Goal: Task Accomplishment & Management: Use online tool/utility

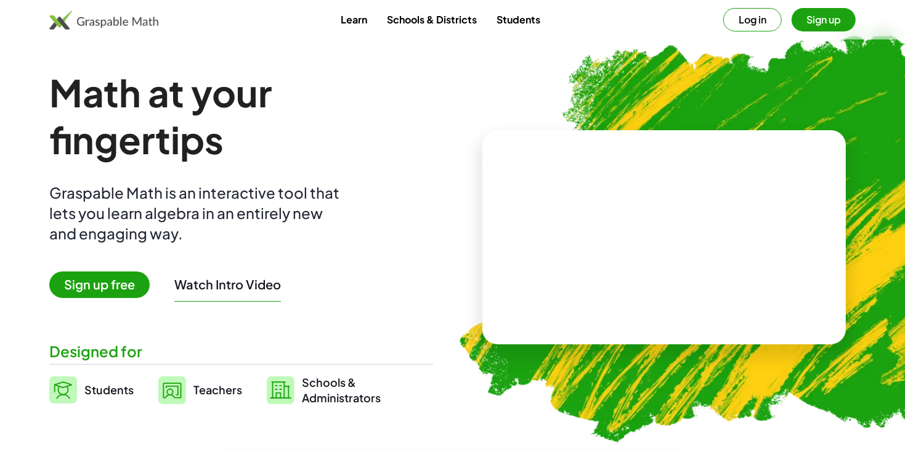
click at [759, 25] on button "Log in" at bounding box center [753, 19] width 59 height 23
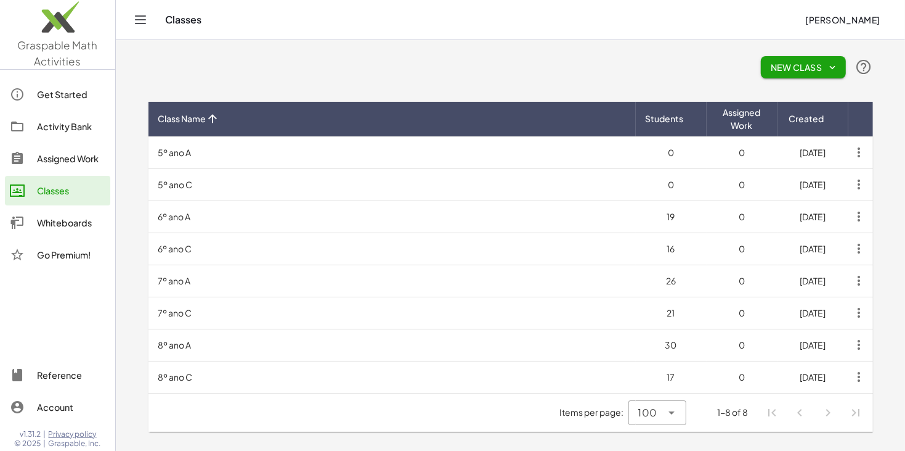
click at [86, 222] on div "Whiteboards" at bounding box center [71, 222] width 68 height 15
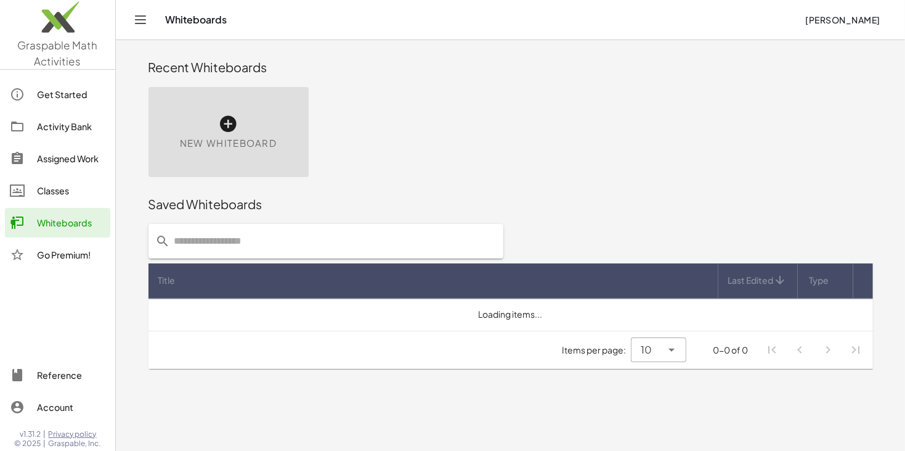
click at [267, 101] on div "New Whiteboard" at bounding box center [229, 132] width 160 height 90
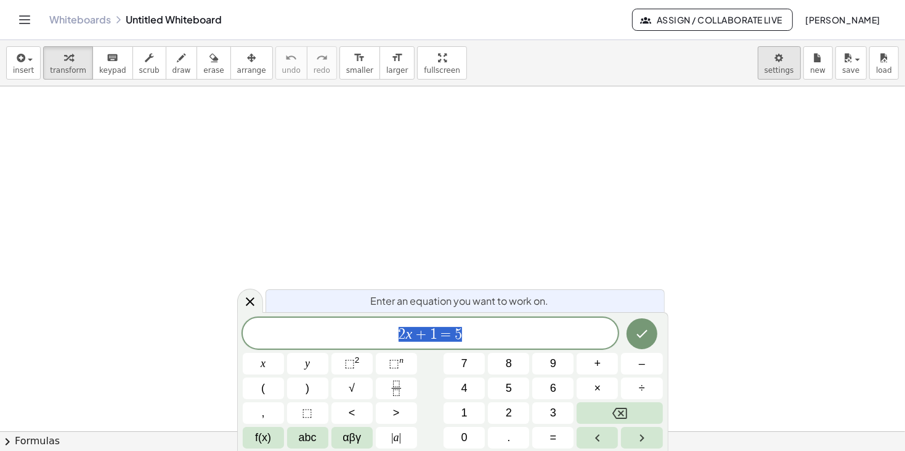
click at [778, 60] on body "Graspable Math Activities Get Started Activity Bank Assigned Work Classes White…" at bounding box center [452, 225] width 905 height 451
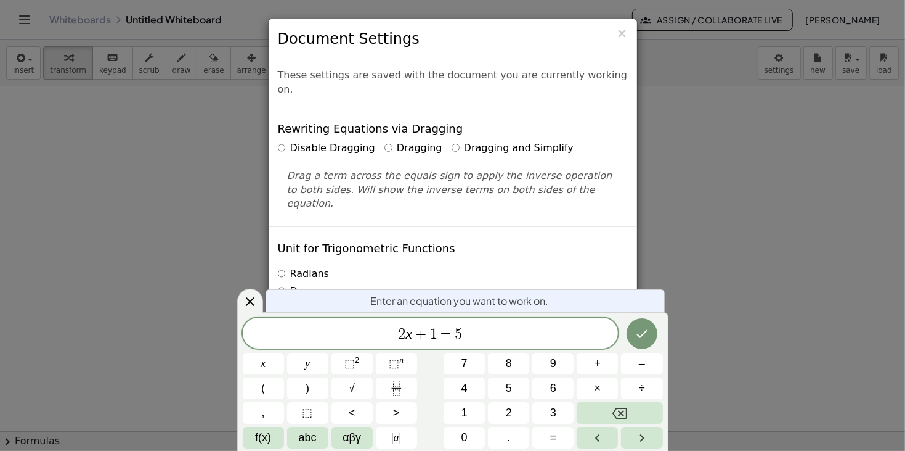
click at [629, 32] on div "× Document Settings" at bounding box center [453, 39] width 369 height 40
click at [623, 36] on span "×" at bounding box center [622, 33] width 11 height 15
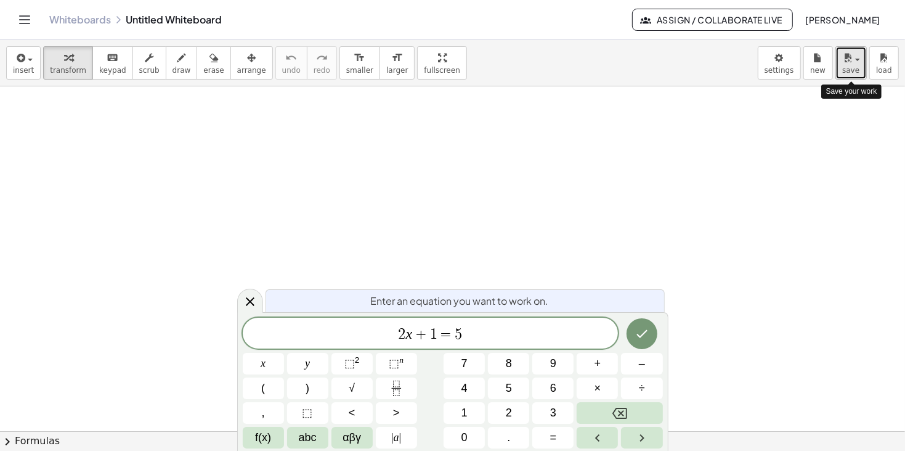
click at [851, 68] on span "save" at bounding box center [850, 70] width 17 height 9
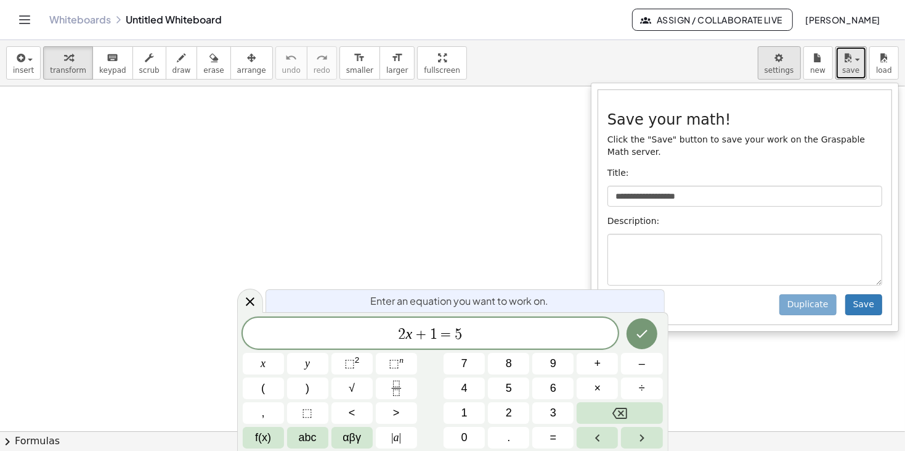
click at [780, 65] on body "**********" at bounding box center [452, 225] width 905 height 451
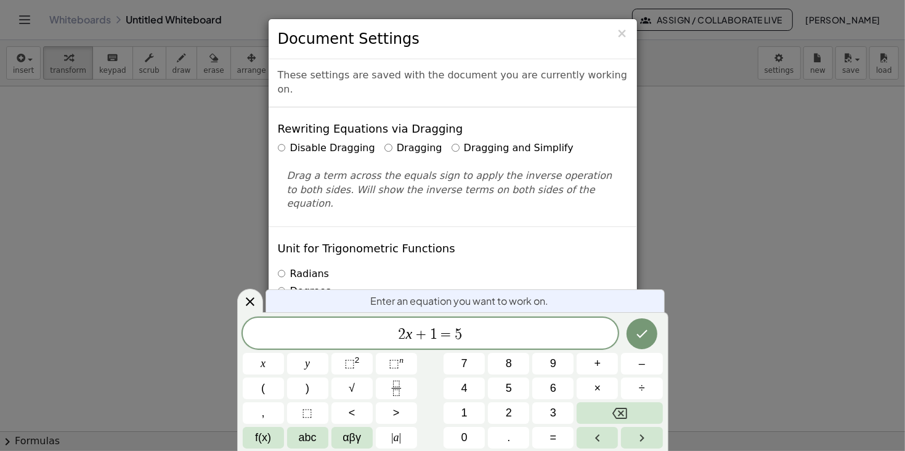
click at [524, 141] on label "Dragging and Simplify" at bounding box center [513, 148] width 122 height 14
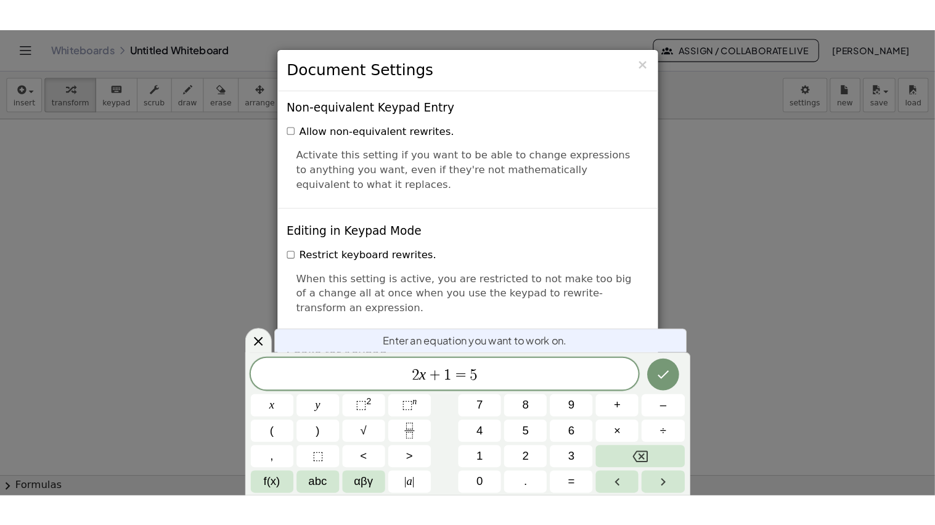
scroll to position [2979, 0]
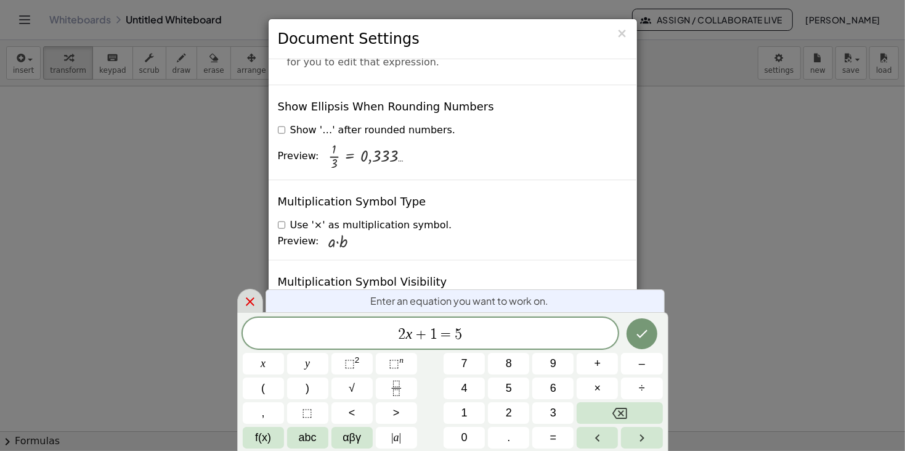
click at [244, 303] on icon at bounding box center [250, 301] width 15 height 15
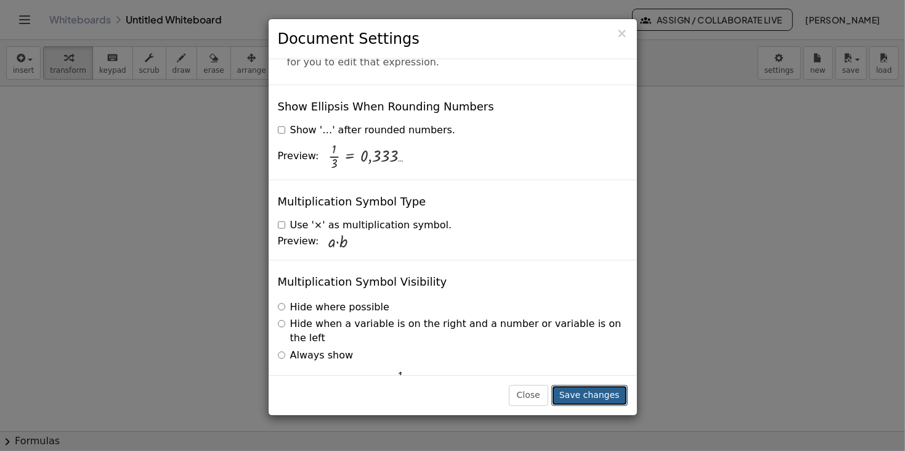
click at [573, 396] on button "Save changes" at bounding box center [590, 395] width 76 height 21
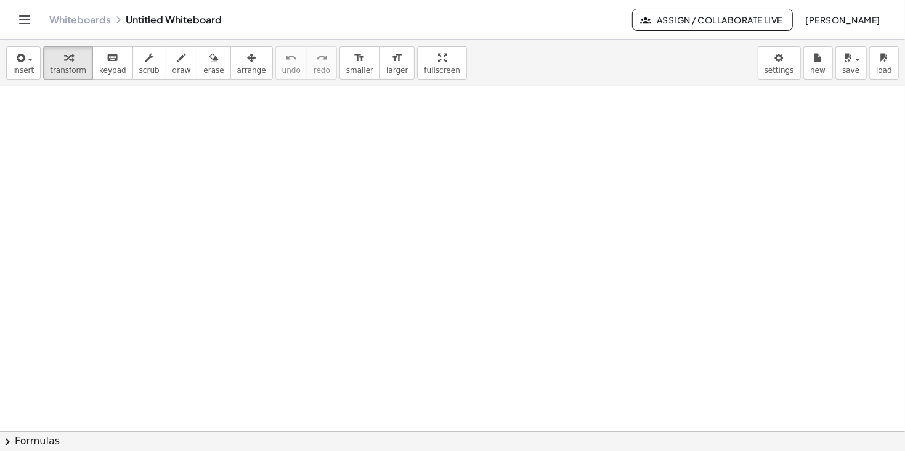
click at [16, 19] on button "Toggle navigation" at bounding box center [25, 20] width 20 height 20
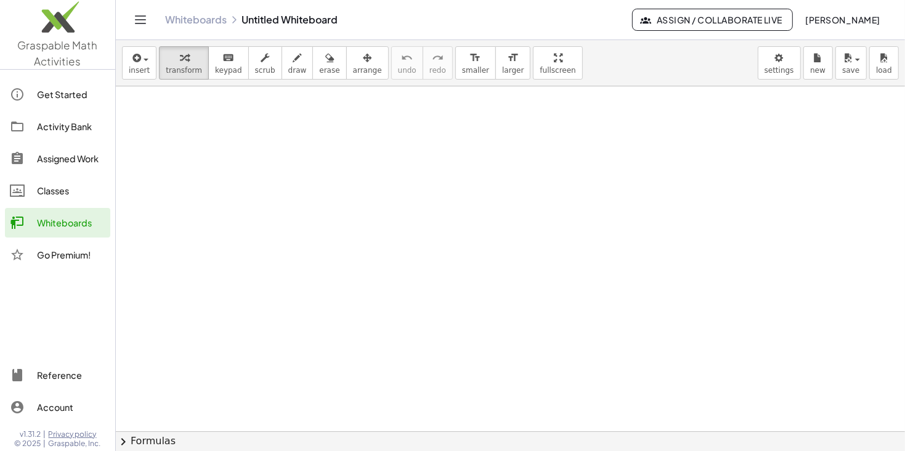
click at [805, 25] on span "[PERSON_NAME]" at bounding box center [842, 19] width 75 height 11
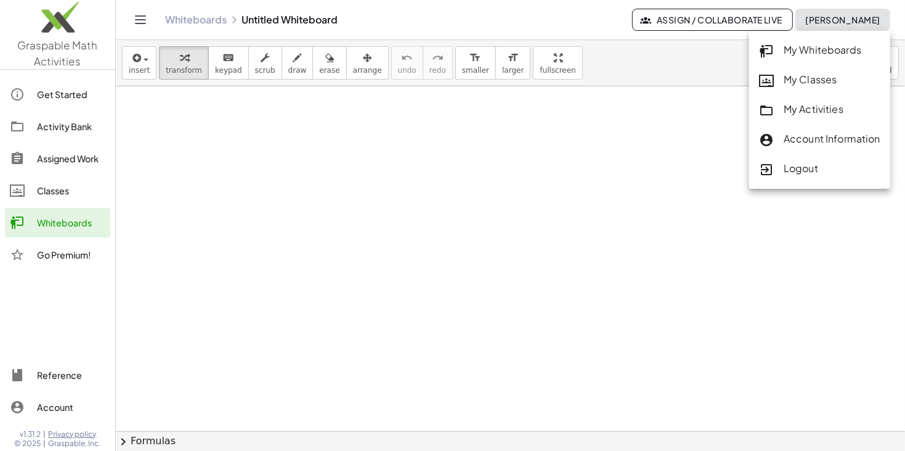
click at [789, 55] on div "My Whiteboards" at bounding box center [819, 51] width 121 height 16
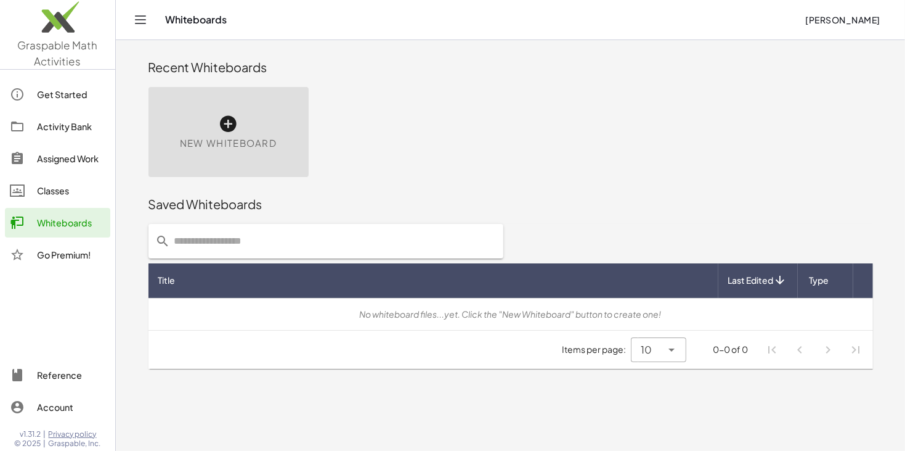
click at [261, 144] on span "New Whiteboard" at bounding box center [228, 143] width 97 height 14
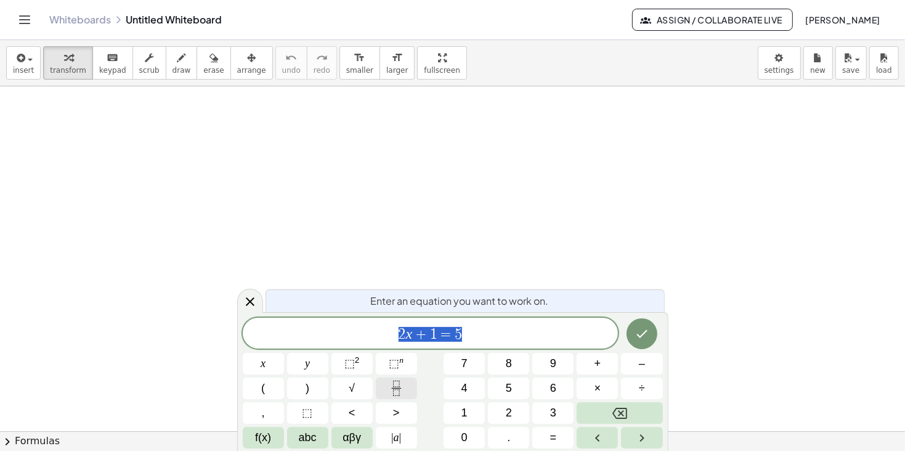
click at [389, 385] on icon "Fraction" at bounding box center [396, 387] width 15 height 15
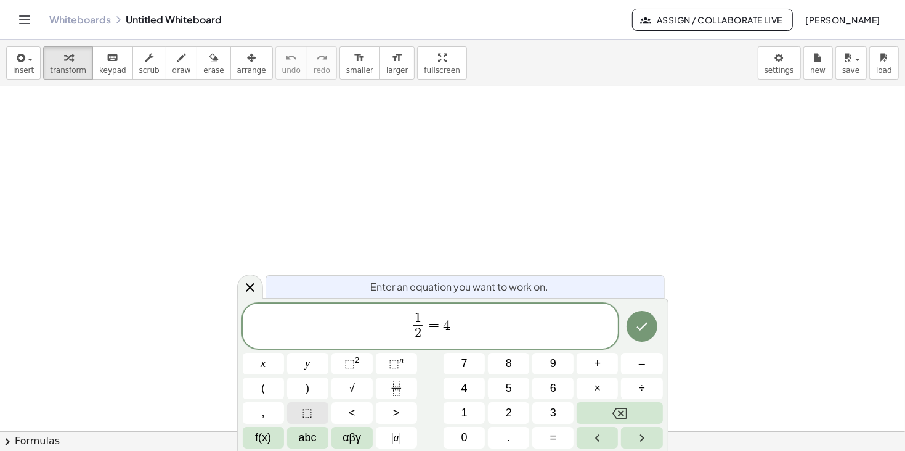
click at [306, 418] on span "⬚" at bounding box center [308, 412] width 10 height 17
click at [394, 389] on icon "Fraction" at bounding box center [396, 387] width 15 height 15
click at [311, 414] on span "⬚" at bounding box center [308, 412] width 10 height 17
click at [643, 326] on icon "Done" at bounding box center [642, 326] width 15 height 15
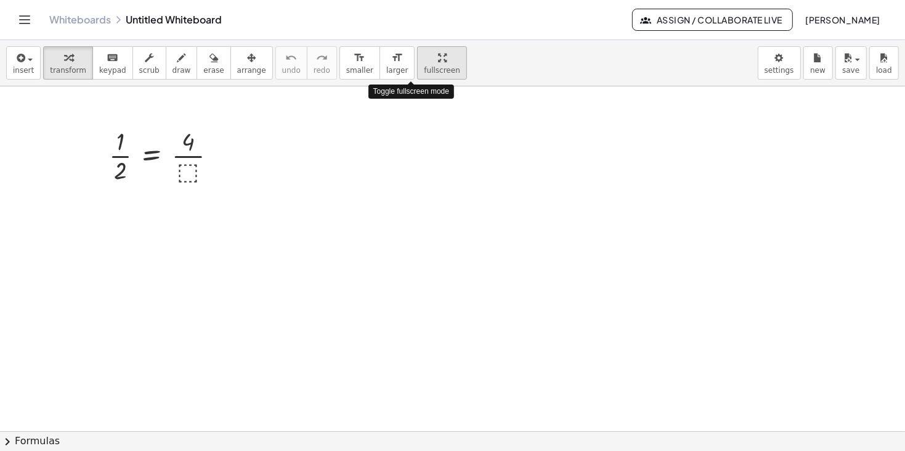
click at [438, 64] on icon "button" at bounding box center [442, 58] width 9 height 15
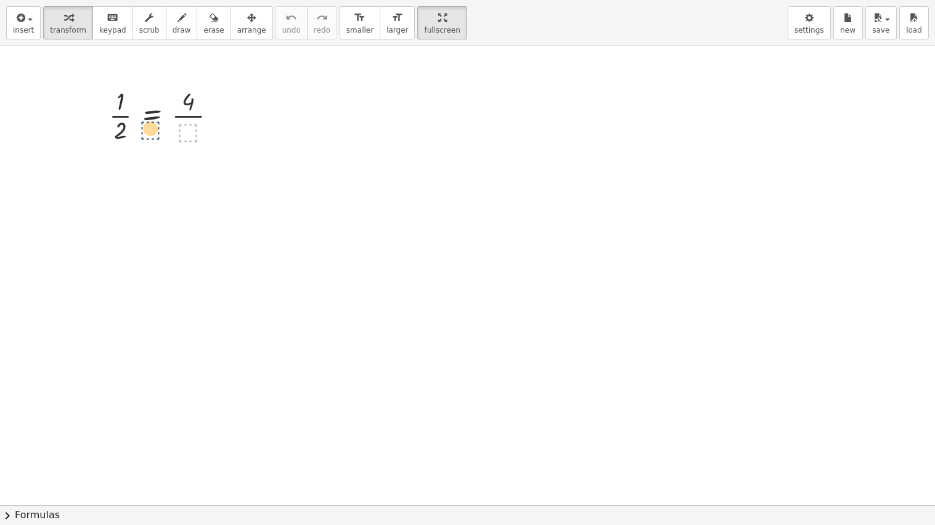
drag, startPoint x: 190, startPoint y: 128, endPoint x: 151, endPoint y: 124, distance: 38.9
click at [151, 124] on div at bounding box center [167, 115] width 129 height 62
click at [237, 26] on span "arrange" at bounding box center [251, 30] width 29 height 9
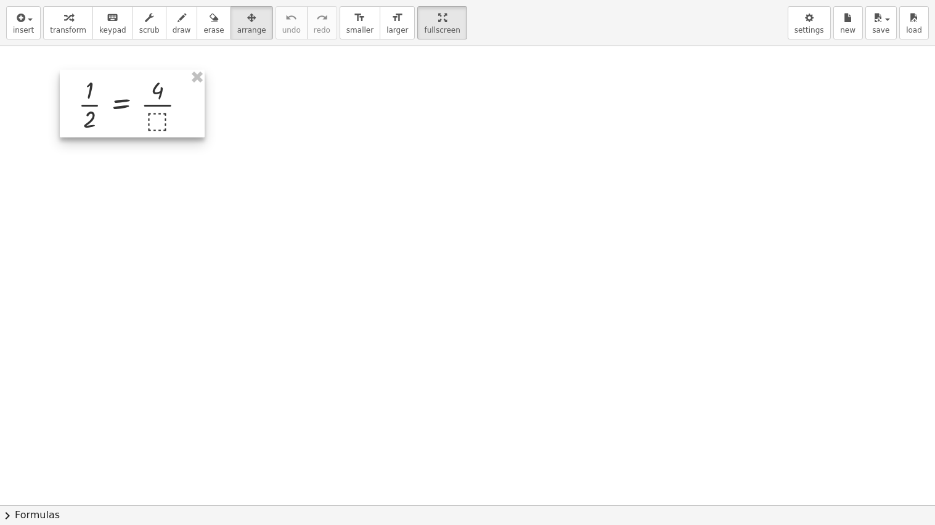
drag, startPoint x: 183, startPoint y: 135, endPoint x: 152, endPoint y: 124, distance: 33.3
click at [152, 124] on div at bounding box center [132, 104] width 145 height 68
click at [336, 101] on div at bounding box center [467, 505] width 935 height 918
click at [67, 23] on div "button" at bounding box center [68, 17] width 36 height 15
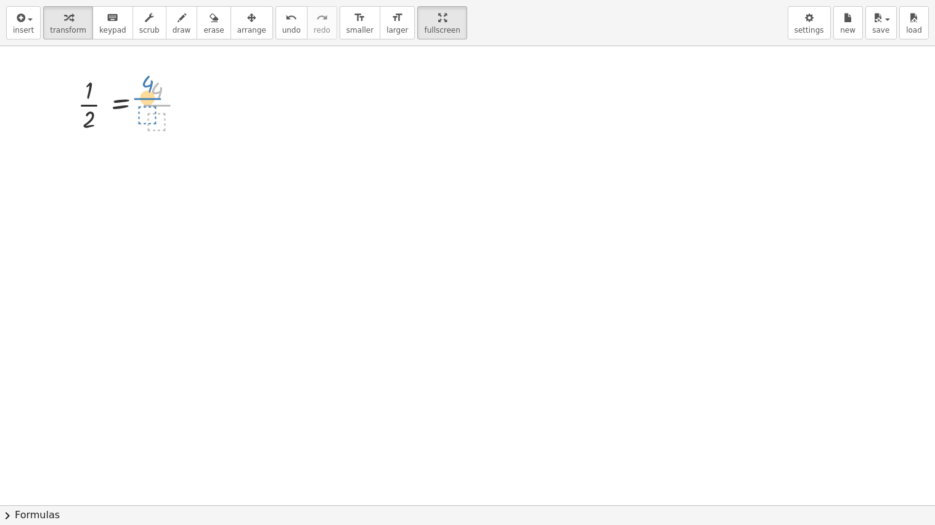
click at [149, 107] on div at bounding box center [135, 104] width 129 height 62
drag, startPoint x: 86, startPoint y: 123, endPoint x: 181, endPoint y: 100, distance: 97.2
click at [181, 100] on div at bounding box center [135, 104] width 129 height 62
drag, startPoint x: 159, startPoint y: 184, endPoint x: 112, endPoint y: 168, distance: 49.3
click at [112, 168] on div at bounding box center [148, 165] width 154 height 62
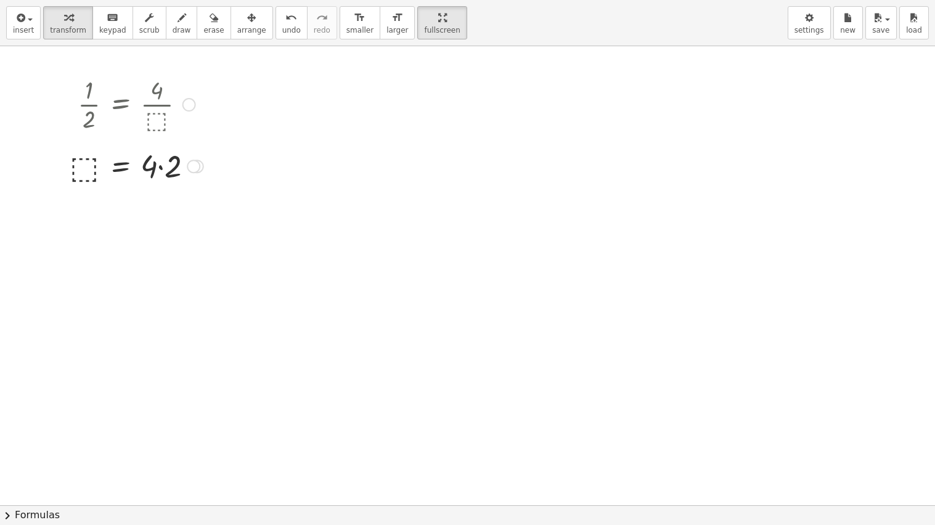
click at [163, 170] on div at bounding box center [136, 165] width 146 height 42
drag, startPoint x: 88, startPoint y: 213, endPoint x: 159, endPoint y: 125, distance: 113.5
click at [156, 128] on div at bounding box center [136, 104] width 146 height 62
click at [158, 123] on div at bounding box center [136, 104] width 146 height 62
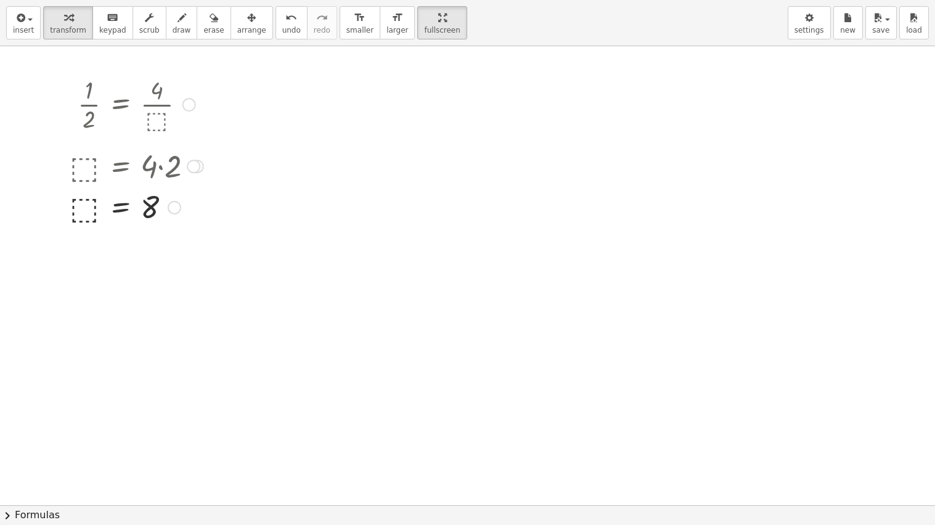
click at [158, 123] on div at bounding box center [136, 104] width 146 height 62
click at [186, 107] on div at bounding box center [189, 105] width 14 height 14
click at [226, 86] on span "Go back to this line" at bounding box center [251, 86] width 73 height 10
click at [189, 111] on div "Go back to this line Copy line as LaTeX Copy derivation as LaTeX" at bounding box center [189, 105] width 14 height 14
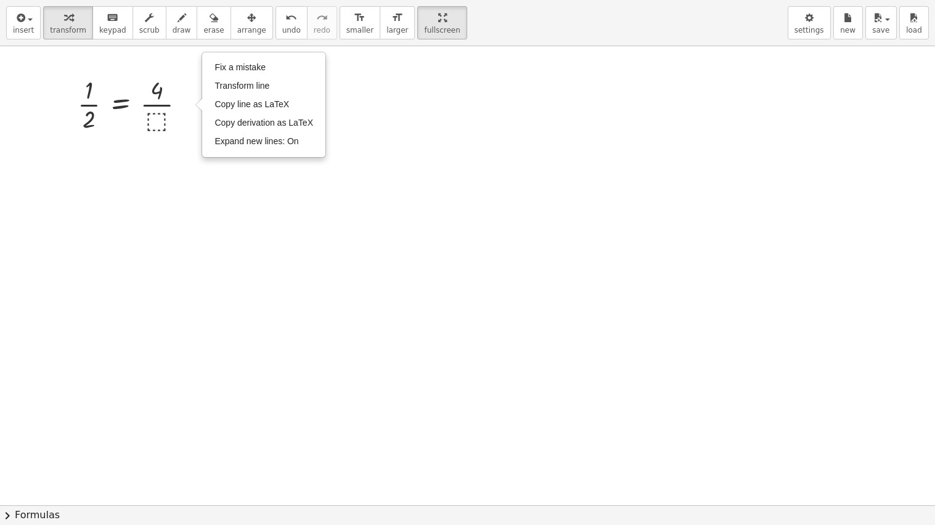
click at [226, 234] on div at bounding box center [467, 505] width 935 height 918
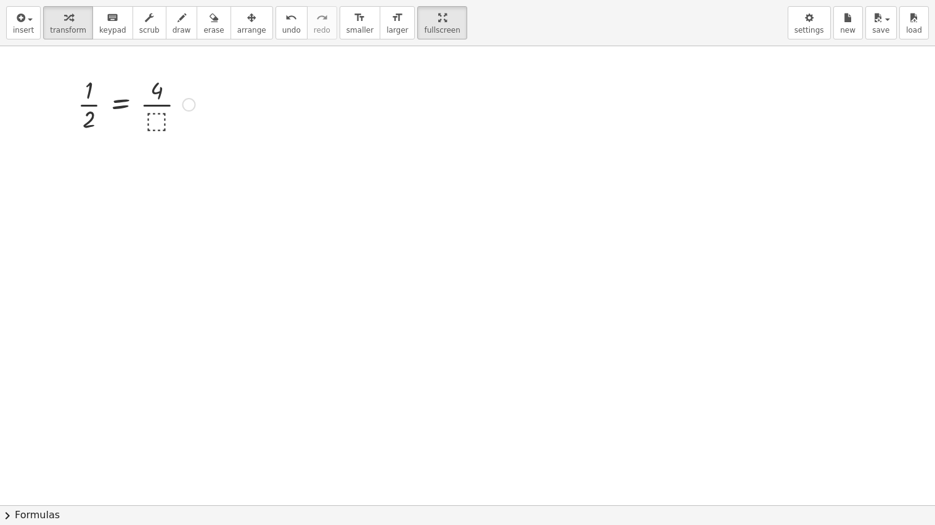
click at [180, 102] on div at bounding box center [135, 104] width 129 height 62
click at [182, 102] on div "Fix a mistake Transform line Copy line as LaTeX Copy derivation as LaTeX Expand…" at bounding box center [189, 105] width 14 height 14
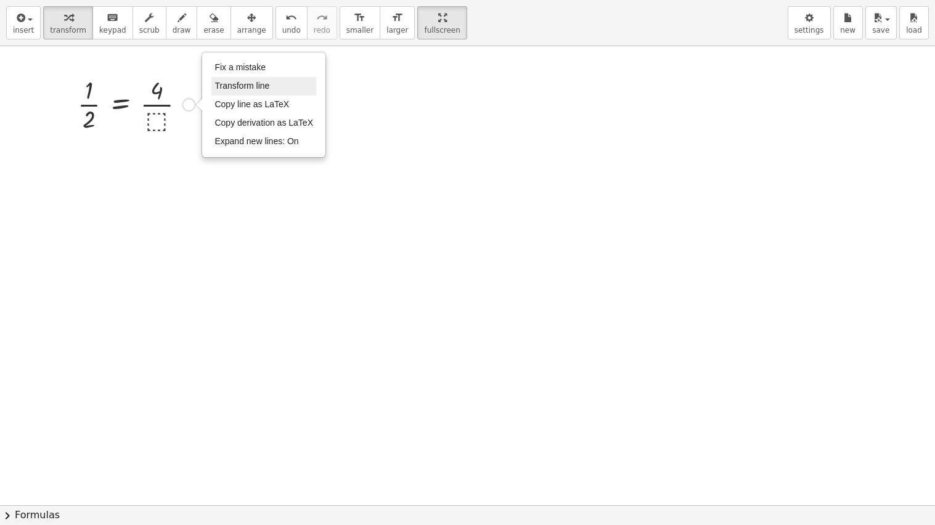
click at [261, 84] on span "Transform line" at bounding box center [241, 86] width 55 height 10
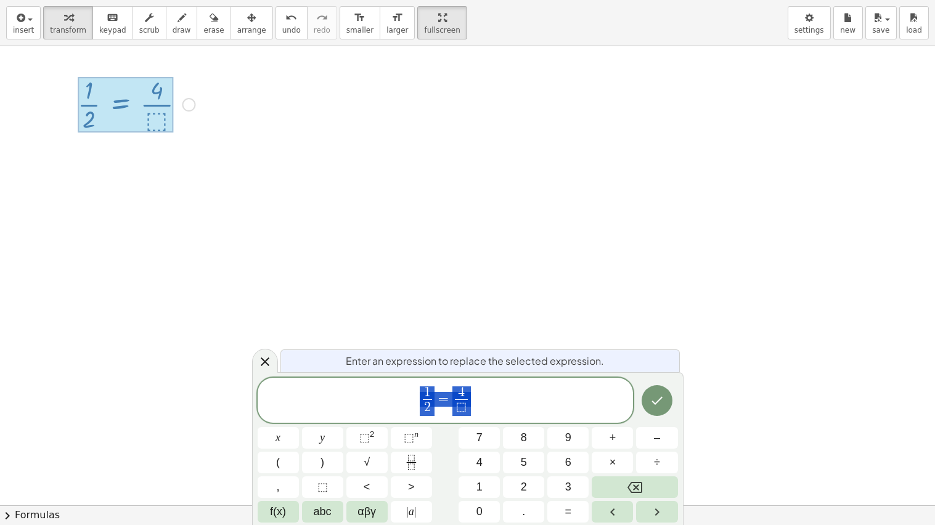
click at [476, 414] on span "1 2 ​ = 4 ⬚ ​" at bounding box center [446, 401] width 376 height 33
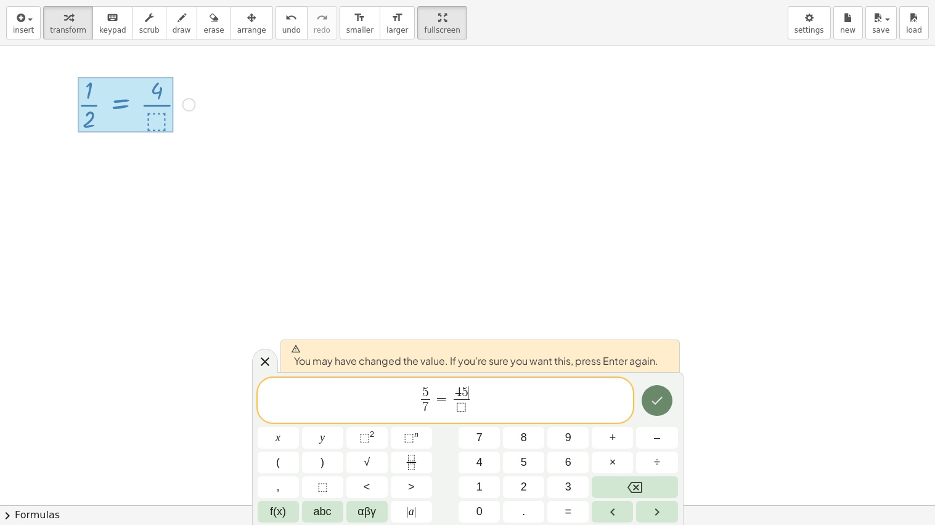
click at [653, 408] on icon "Done" at bounding box center [657, 400] width 15 height 15
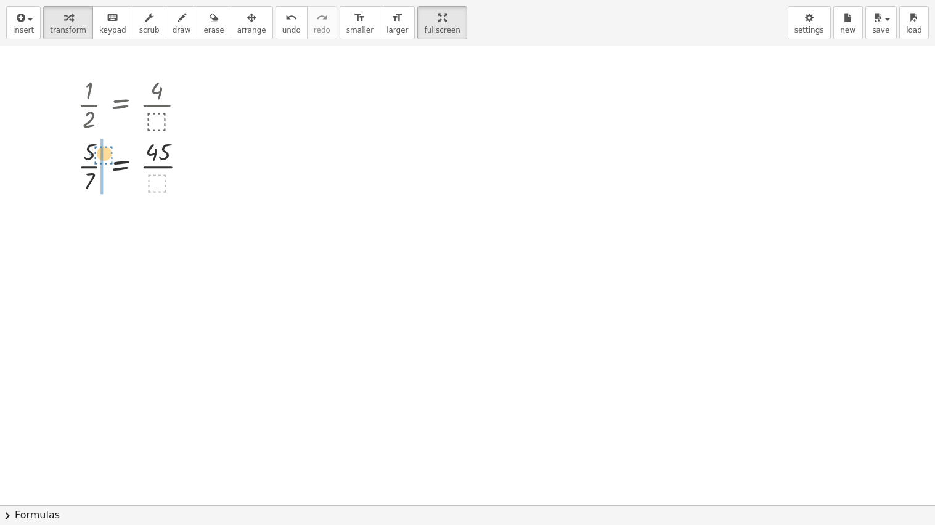
drag, startPoint x: 151, startPoint y: 184, endPoint x: 97, endPoint y: 156, distance: 60.7
click at [97, 156] on div at bounding box center [137, 165] width 132 height 62
drag, startPoint x: 62, startPoint y: 243, endPoint x: 185, endPoint y: 226, distance: 124.5
click at [185, 226] on div at bounding box center [122, 227] width 162 height 62
click at [174, 232] on div at bounding box center [135, 227] width 176 height 42
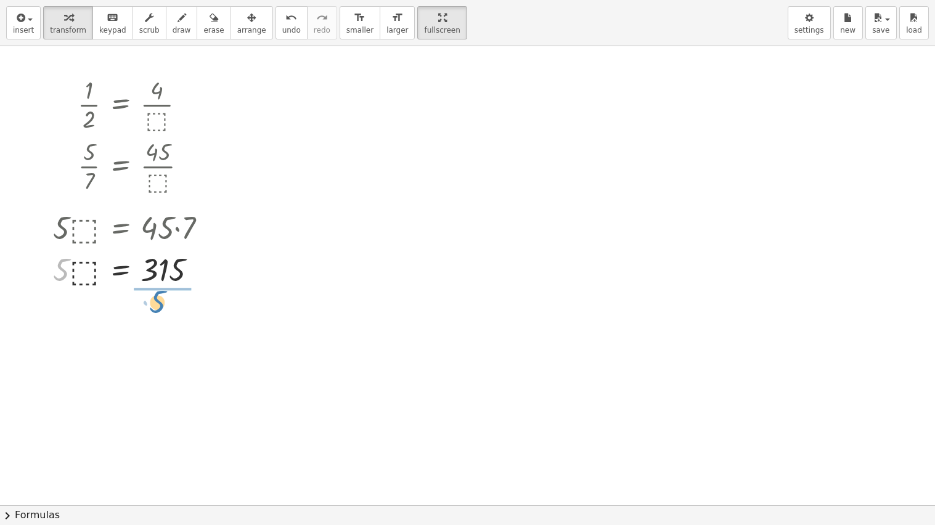
drag, startPoint x: 57, startPoint y: 265, endPoint x: 153, endPoint y: 297, distance: 101.3
click at [174, 328] on div at bounding box center [135, 321] width 176 height 62
click at [87, 245] on div at bounding box center [135, 227] width 176 height 42
click at [189, 106] on div at bounding box center [189, 105] width 14 height 14
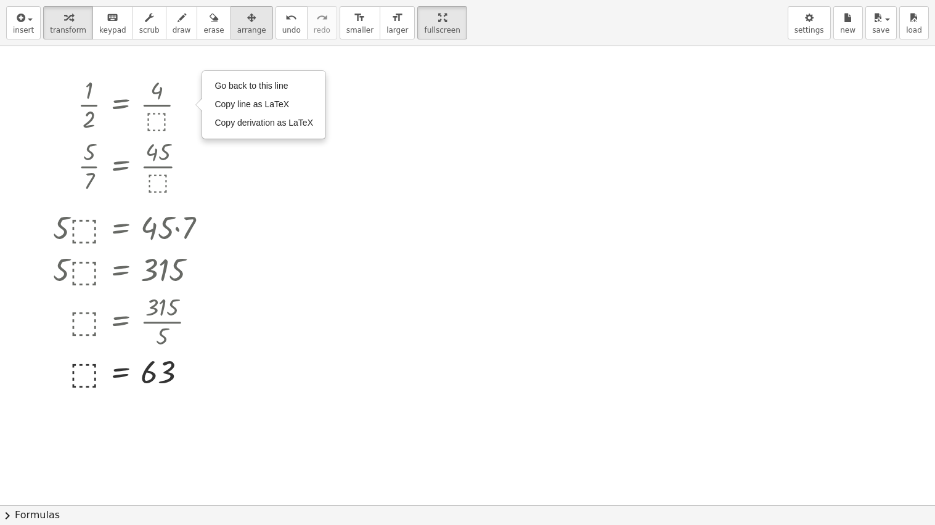
click at [247, 23] on icon "button" at bounding box center [251, 17] width 9 height 15
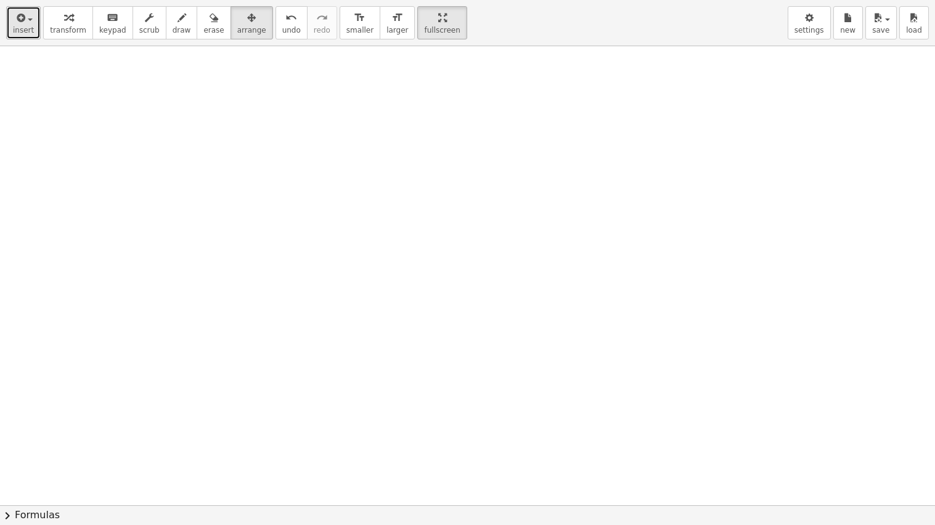
click at [22, 24] on icon "button" at bounding box center [19, 17] width 11 height 15
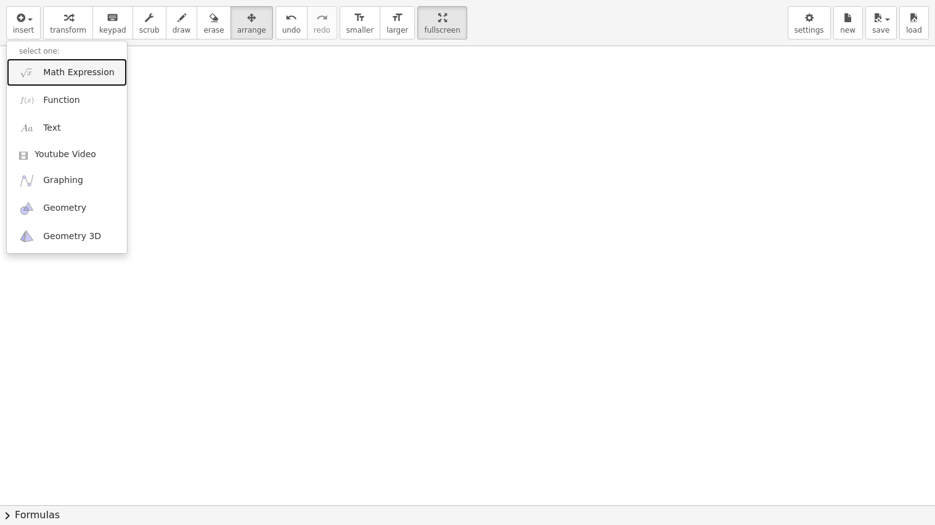
click at [39, 70] on link "Math Expression" at bounding box center [67, 73] width 120 height 28
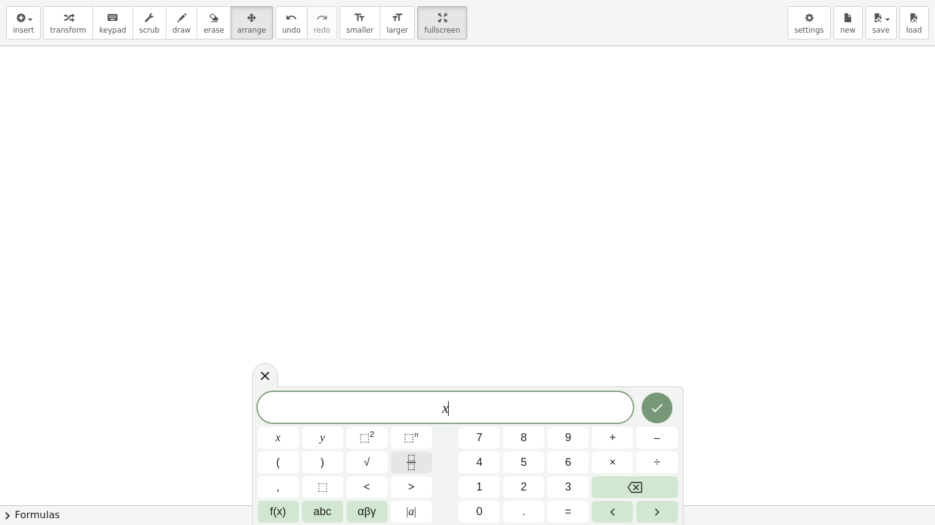
click at [413, 450] on icon "Fraction" at bounding box center [411, 462] width 15 height 15
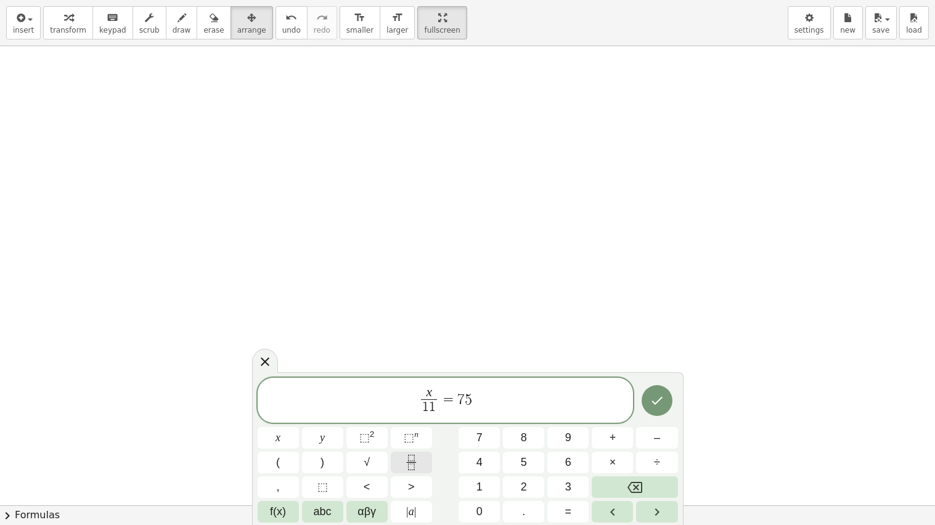
click at [405, 450] on icon "Fraction" at bounding box center [411, 462] width 15 height 15
click at [660, 406] on icon "Done" at bounding box center [657, 400] width 15 height 15
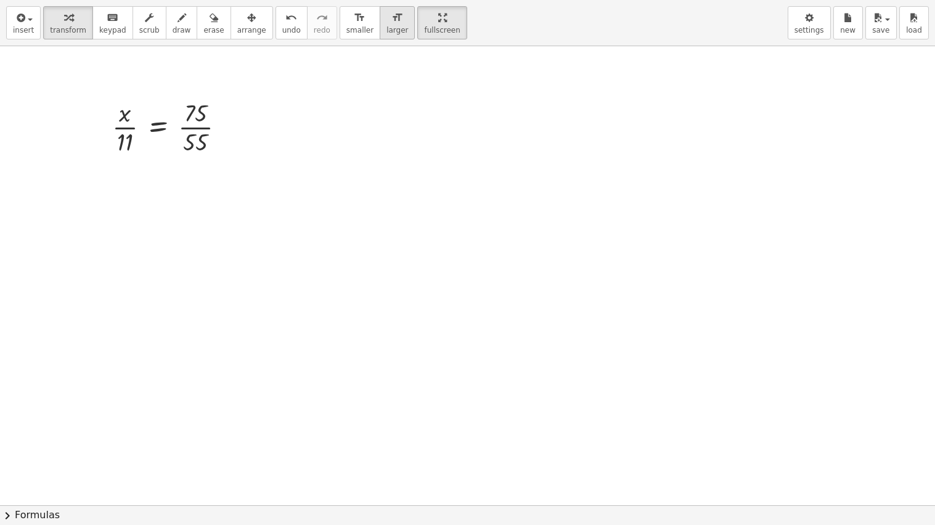
click at [380, 25] on button "format_size larger" at bounding box center [397, 22] width 35 height 33
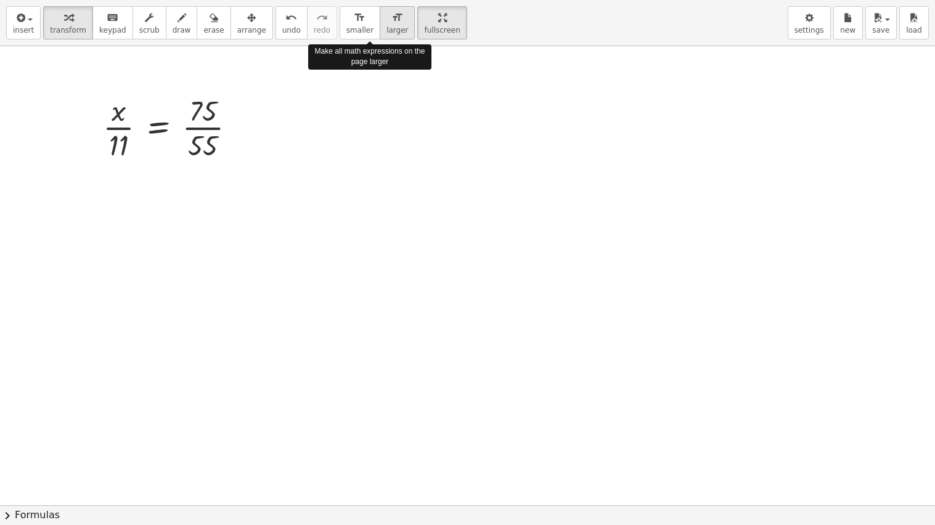
click at [380, 25] on button "format_size larger" at bounding box center [397, 22] width 35 height 33
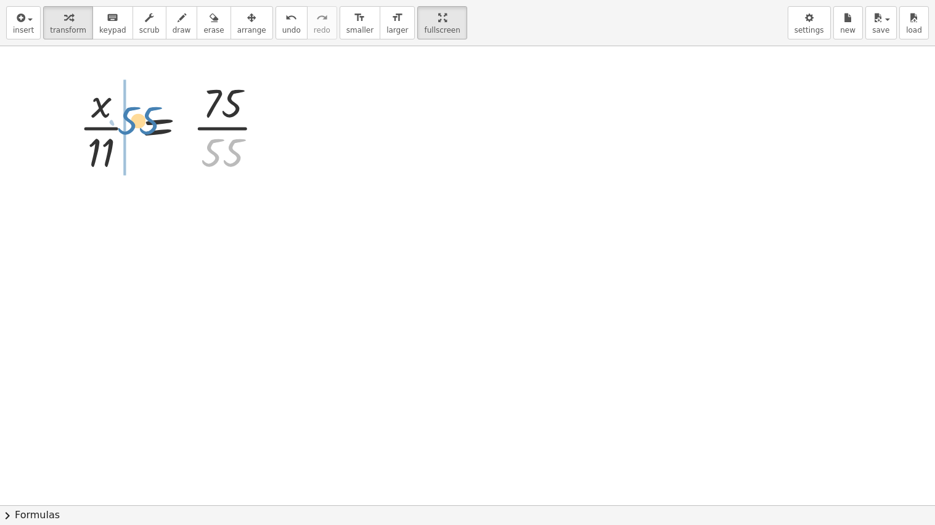
drag, startPoint x: 213, startPoint y: 163, endPoint x: 127, endPoint y: 131, distance: 91.5
click at [127, 131] on div at bounding box center [176, 126] width 207 height 102
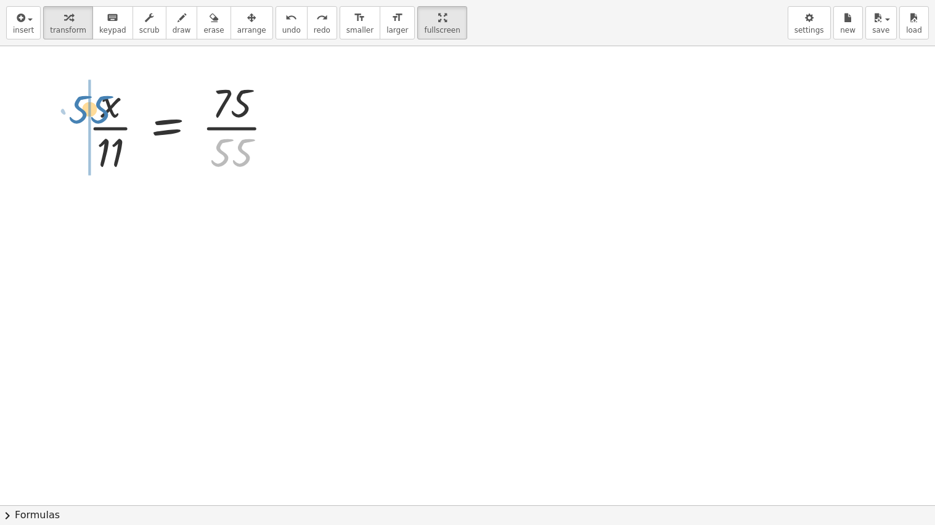
drag, startPoint x: 218, startPoint y: 149, endPoint x: 70, endPoint y: 106, distance: 154.1
click at [70, 106] on div "· 55 · x · 11 = · 75 · 55" at bounding box center [191, 126] width 243 height 108
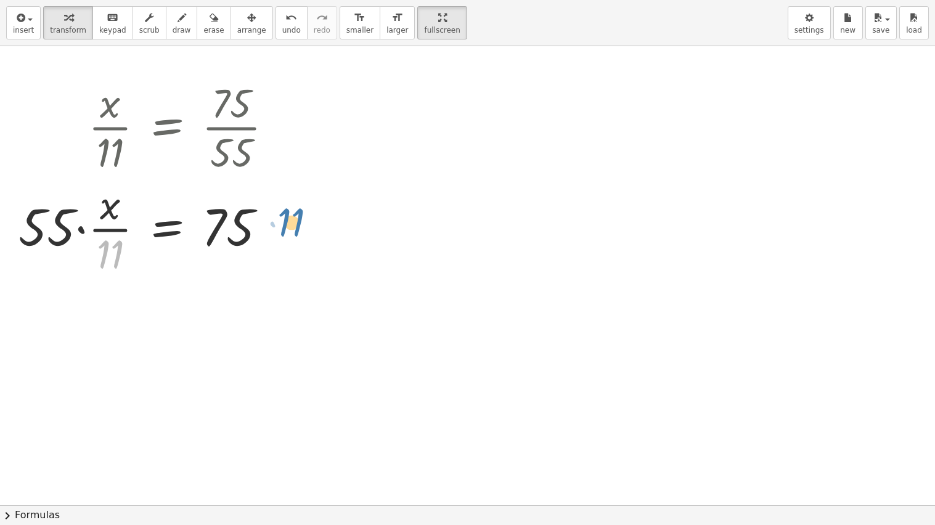
drag, startPoint x: 116, startPoint y: 251, endPoint x: 294, endPoint y: 221, distance: 180.6
drag, startPoint x: 113, startPoint y: 247, endPoint x: 273, endPoint y: 213, distance: 163.9
click at [273, 213] on div at bounding box center [150, 228] width 277 height 102
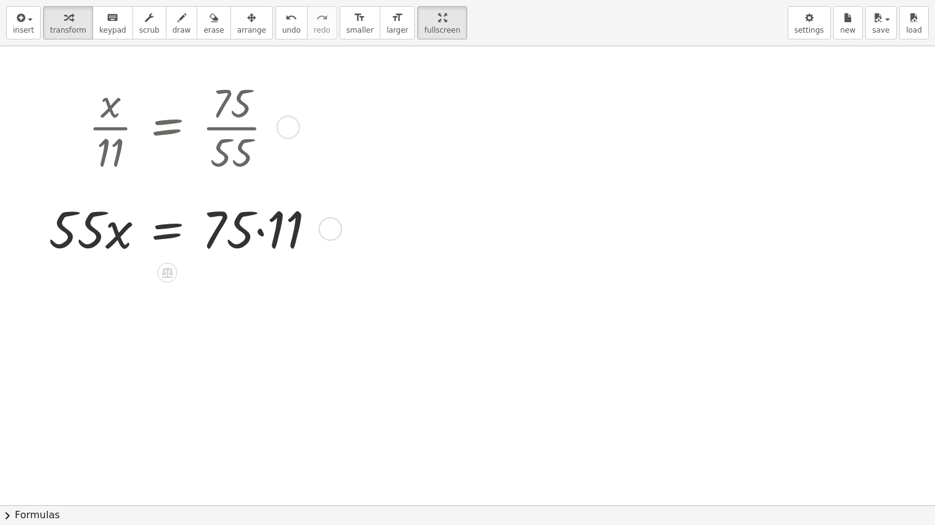
click at [263, 235] on div at bounding box center [187, 228] width 289 height 68
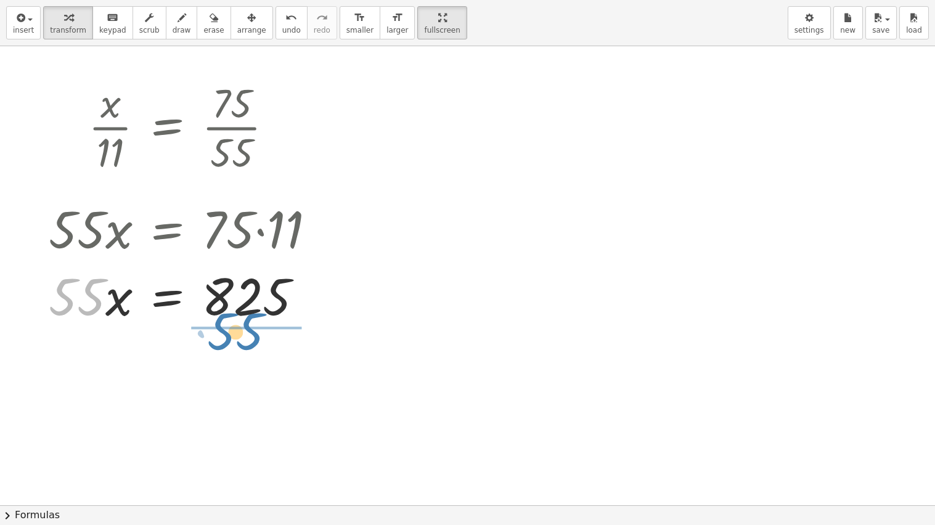
drag, startPoint x: 88, startPoint y: 302, endPoint x: 246, endPoint y: 336, distance: 162.1
click at [246, 336] on div "· x · 11 = · 75 · 55 · 55 · · x · 11 = 75 · 55 · x = · 75 · 11 · 55 x = · 55 · …" at bounding box center [467, 505] width 935 height 918
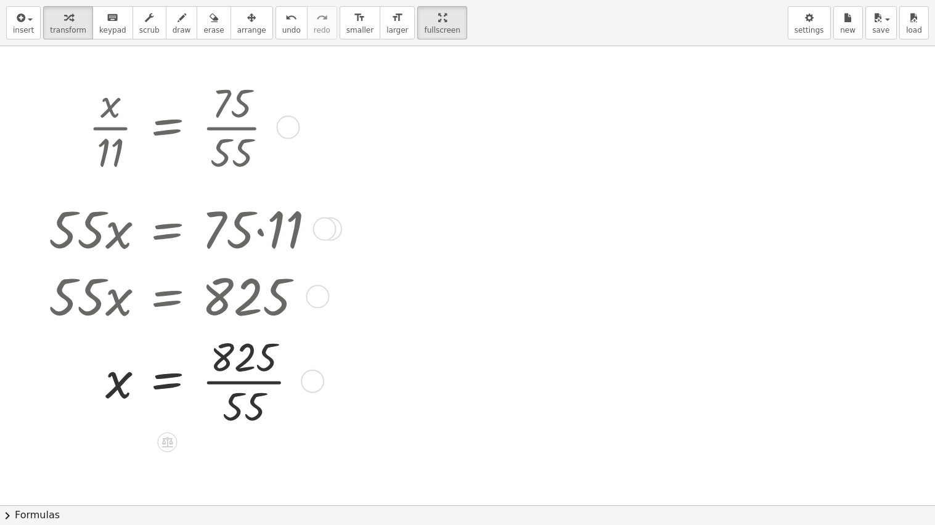
click at [259, 382] on div at bounding box center [187, 380] width 289 height 102
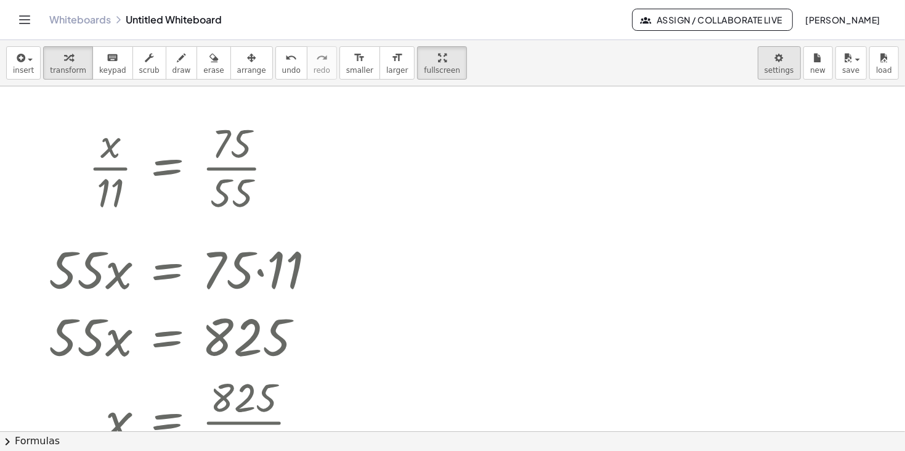
click at [781, 63] on body "Graspable Math Activities Get Started Activity Bank Assigned Work Classes White…" at bounding box center [452, 225] width 905 height 451
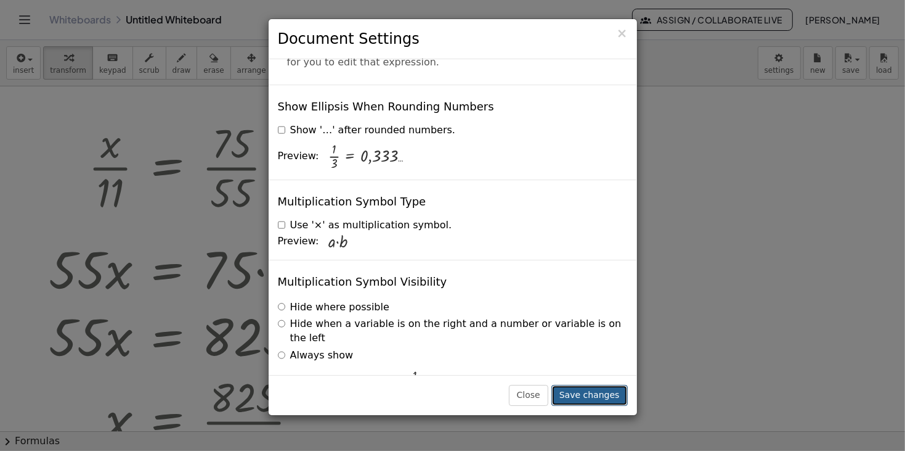
click at [597, 391] on button "Save changes" at bounding box center [590, 395] width 76 height 21
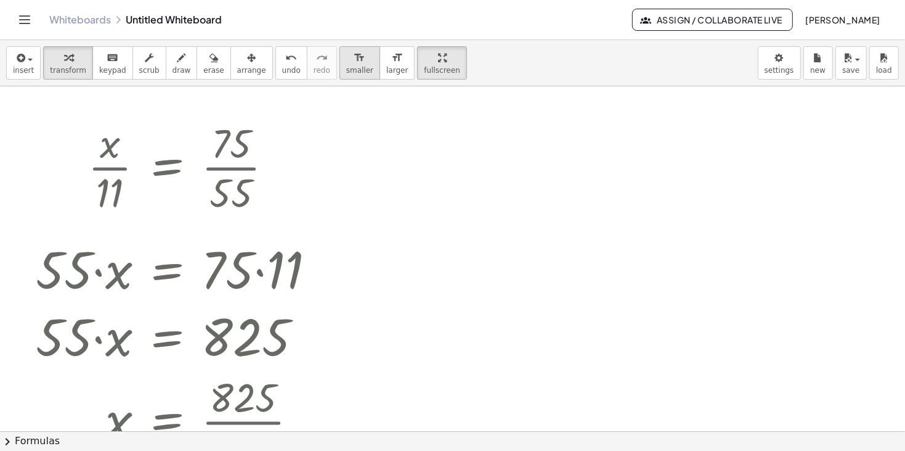
click at [346, 67] on span "smaller" at bounding box center [359, 70] width 27 height 9
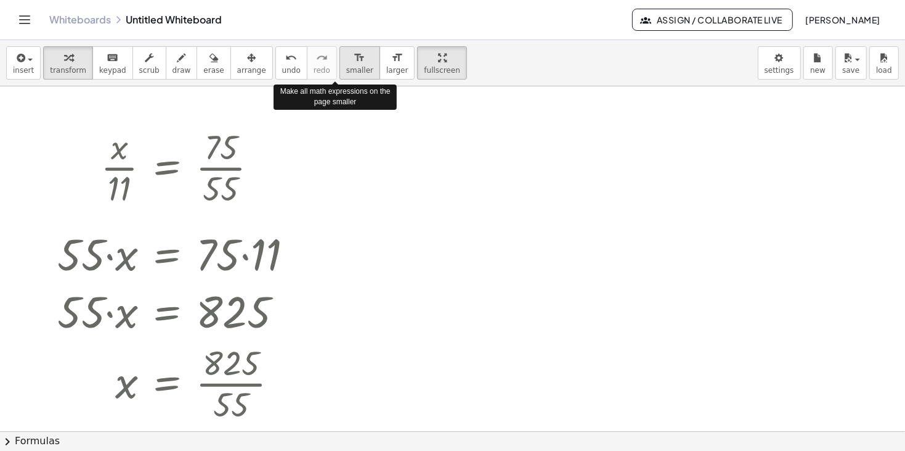
click at [346, 67] on span "smaller" at bounding box center [359, 70] width 27 height 9
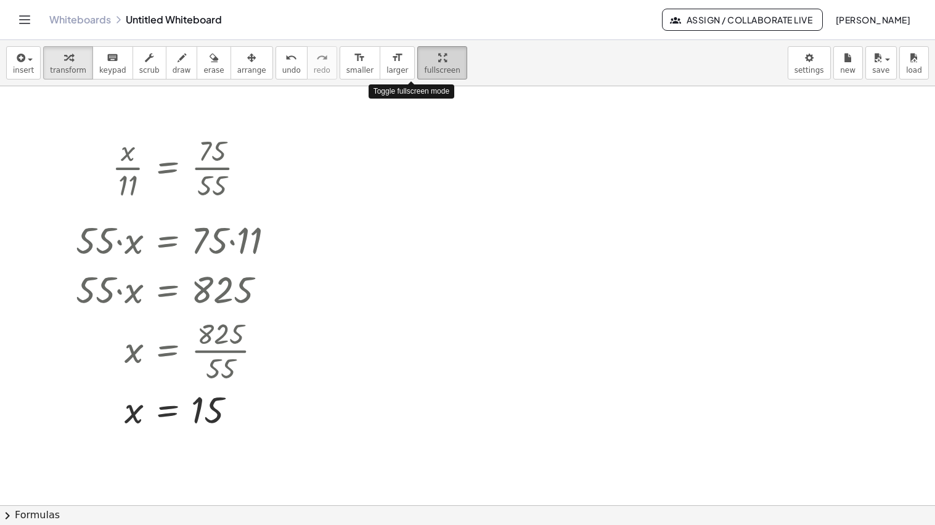
click at [424, 59] on div "button" at bounding box center [442, 57] width 36 height 15
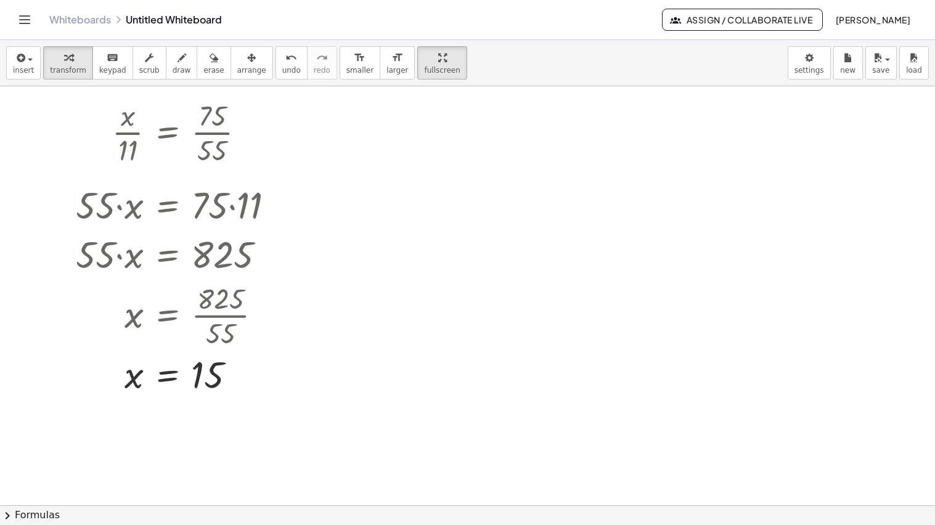
scroll to position [33, 0]
